Goal: Book appointment/travel/reservation

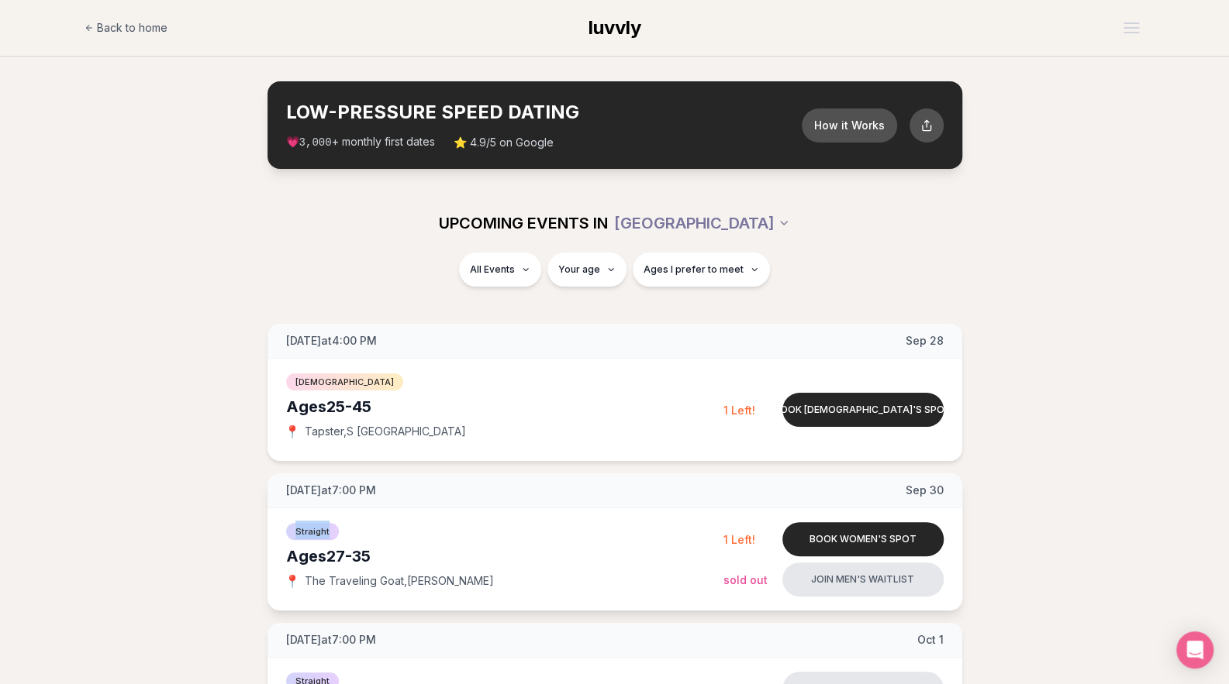
drag, startPoint x: 293, startPoint y: 530, endPoint x: 327, endPoint y: 529, distance: 34.1
click at [327, 529] on span "Straight" at bounding box center [312, 531] width 53 height 17
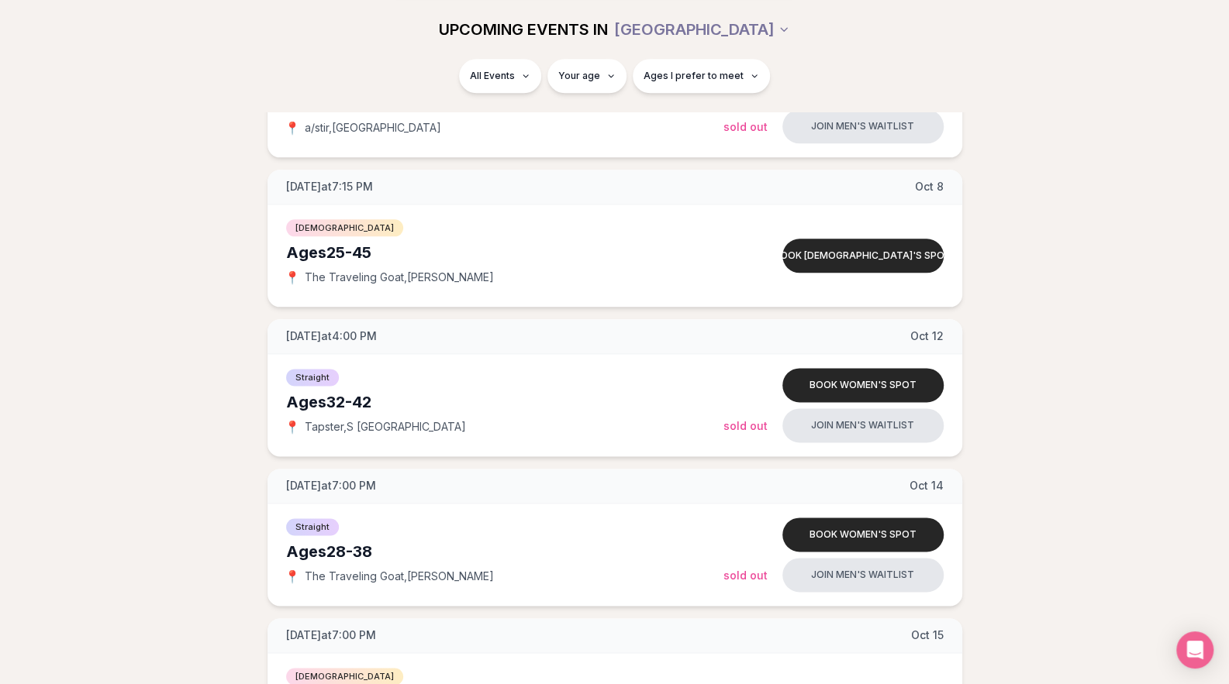
scroll to position [1056, 0]
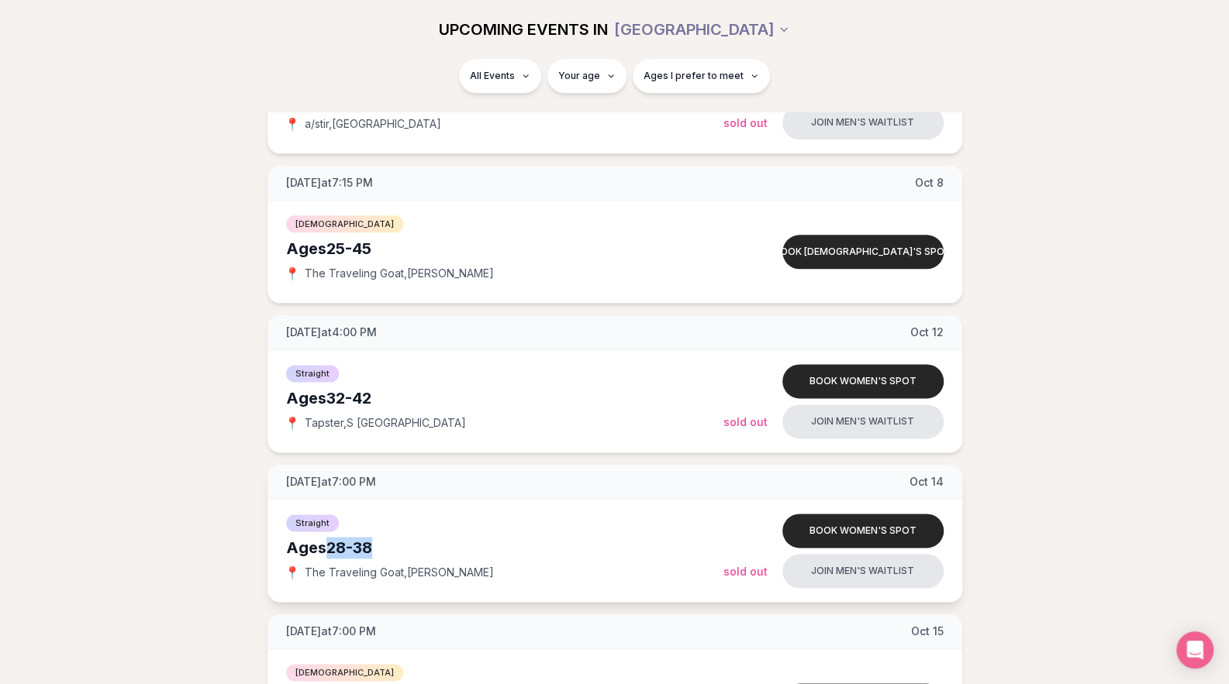
drag, startPoint x: 330, startPoint y: 540, endPoint x: 381, endPoint y: 537, distance: 50.5
click at [381, 537] on div "Ages [DEMOGRAPHIC_DATA]" at bounding box center [504, 548] width 437 height 22
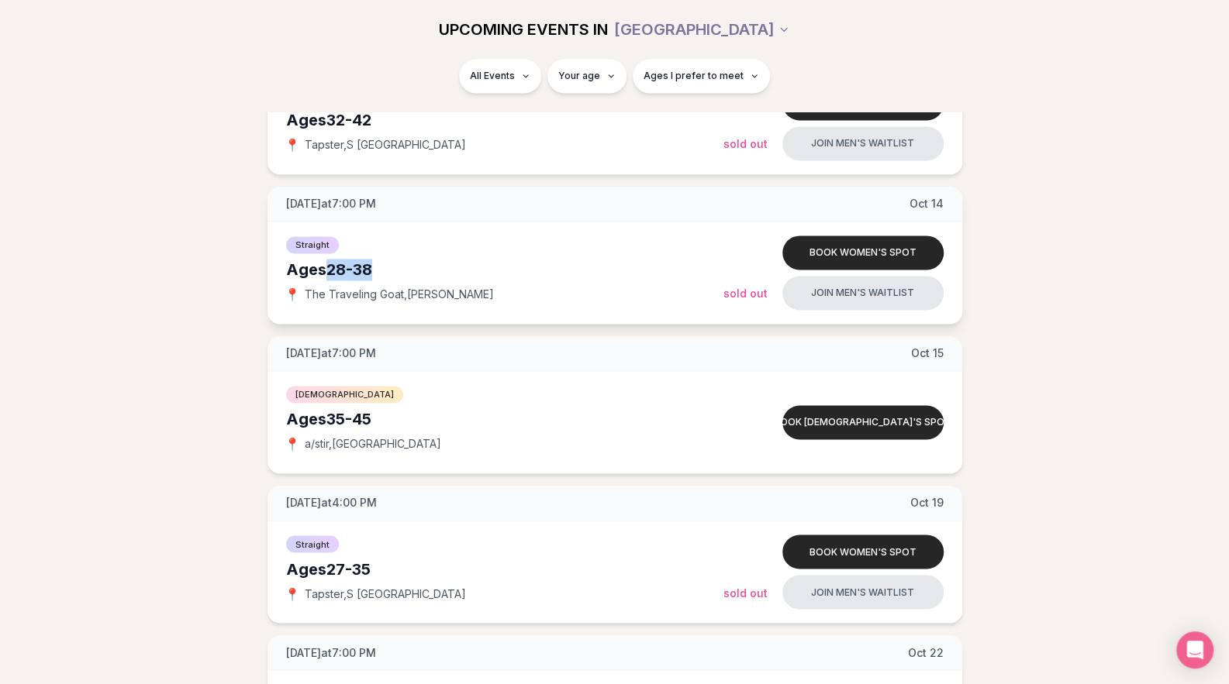
scroll to position [1401, 0]
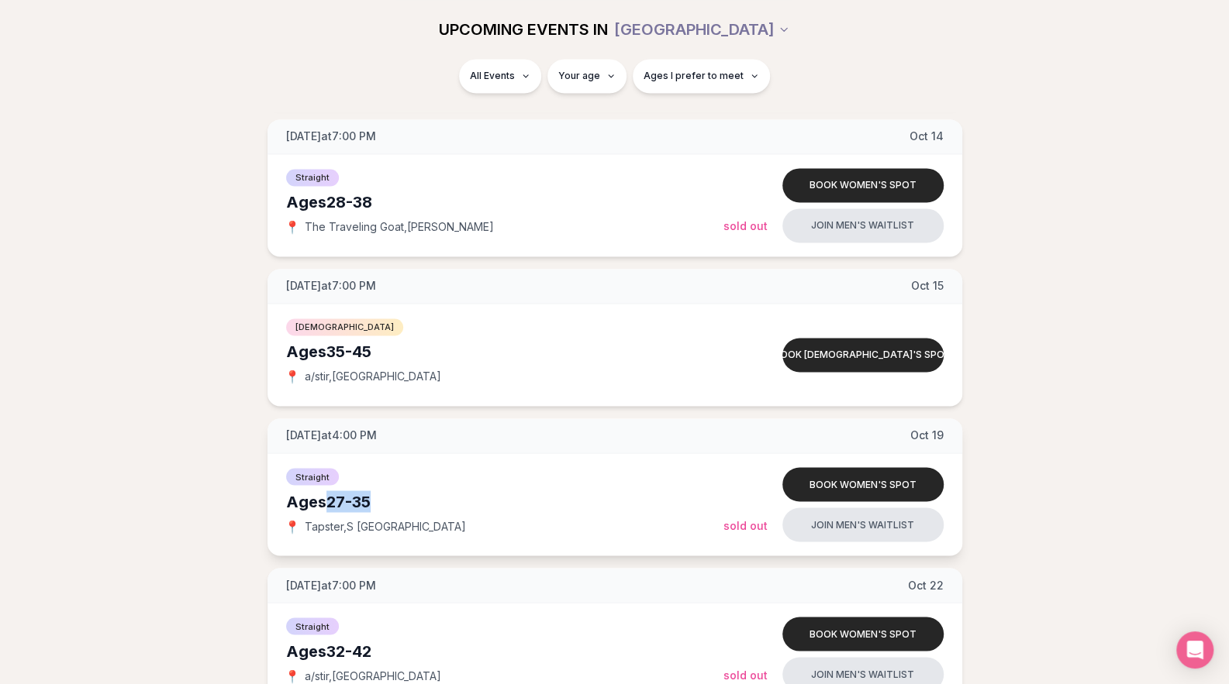
drag, startPoint x: 327, startPoint y: 495, endPoint x: 373, endPoint y: 498, distance: 45.8
click at [373, 498] on div "Ages [DEMOGRAPHIC_DATA]" at bounding box center [504, 502] width 437 height 22
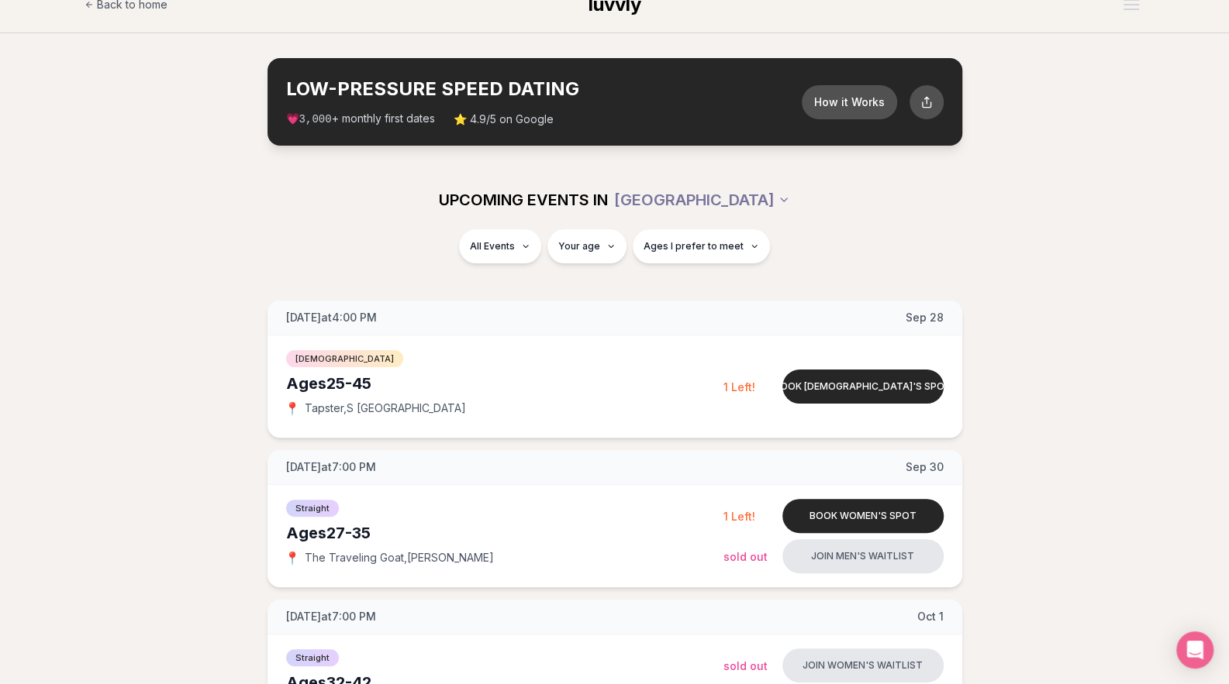
scroll to position [0, 0]
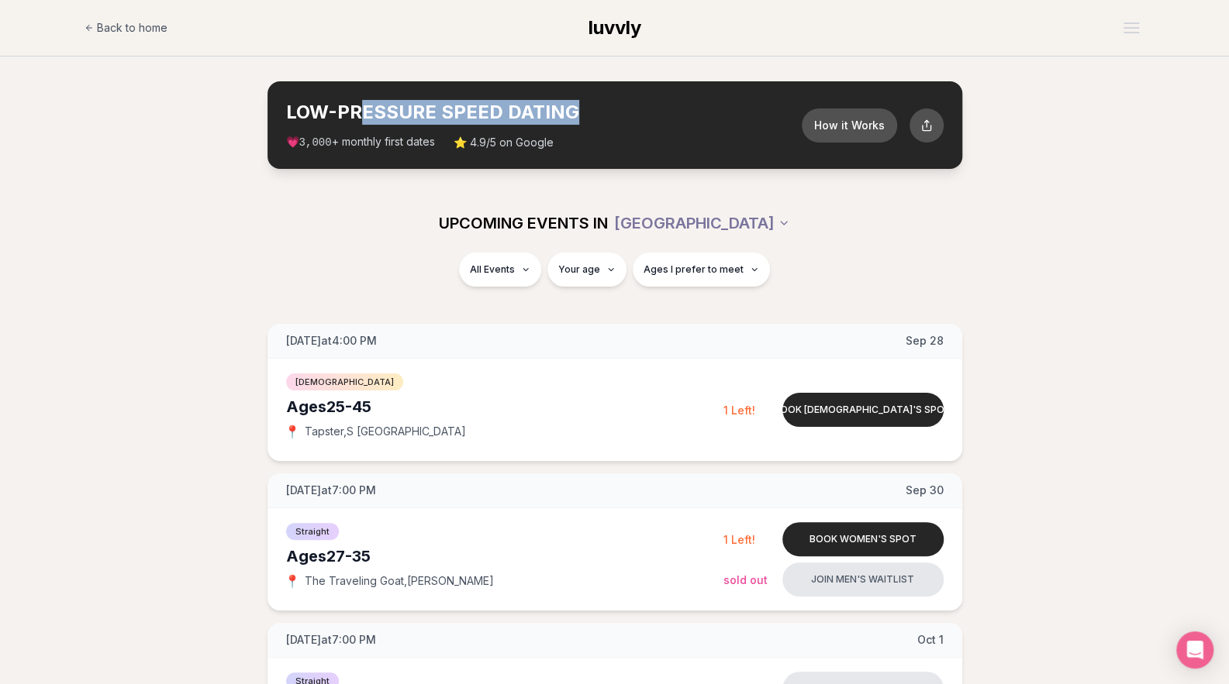
drag, startPoint x: 364, startPoint y: 115, endPoint x: 584, endPoint y: 108, distance: 219.5
click at [584, 108] on h2 "LOW-PRESSURE SPEED DATING" at bounding box center [543, 112] width 515 height 25
